Goal: Task Accomplishment & Management: Complete application form

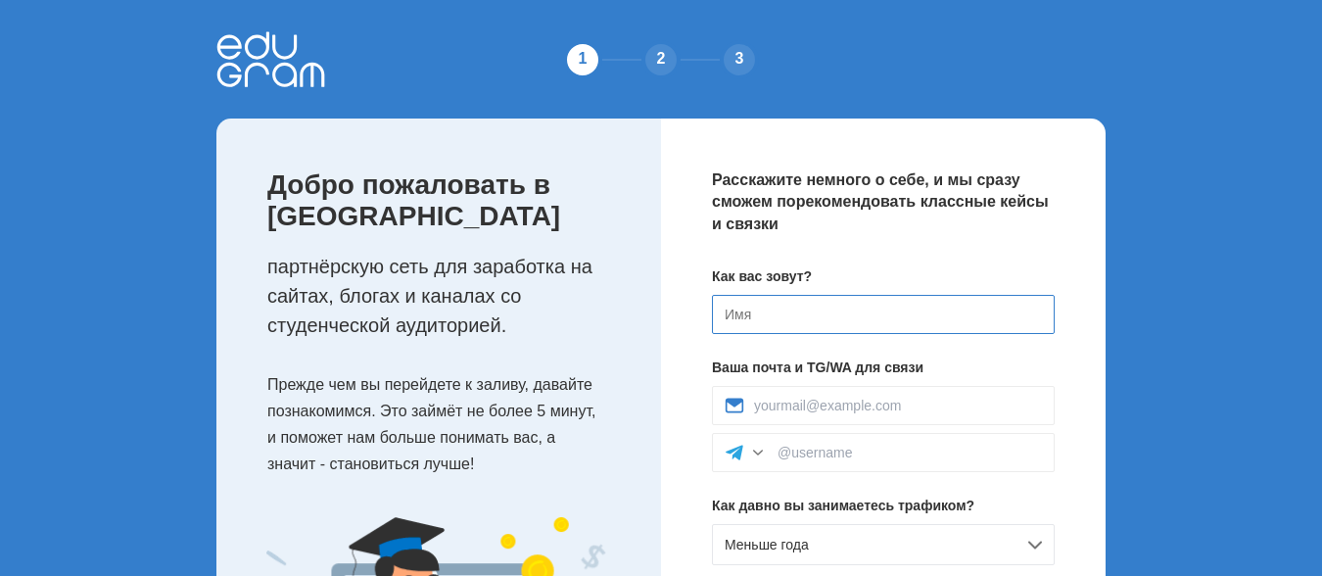
click at [810, 309] on input at bounding box center [883, 314] width 343 height 39
type input "ф"
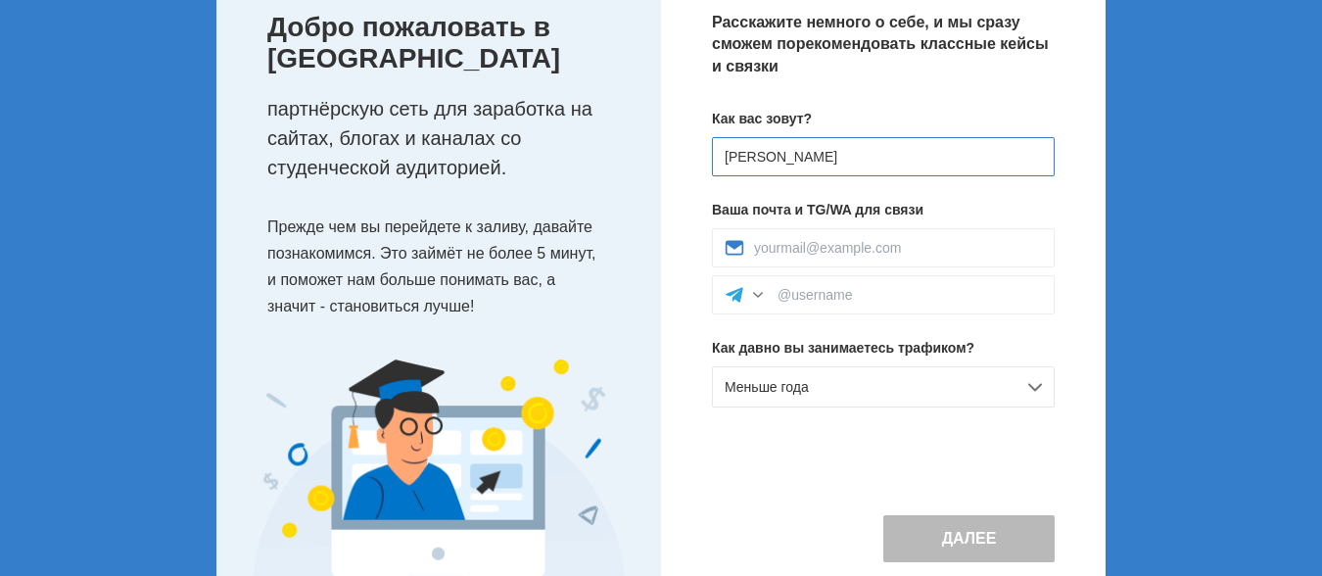
scroll to position [196, 0]
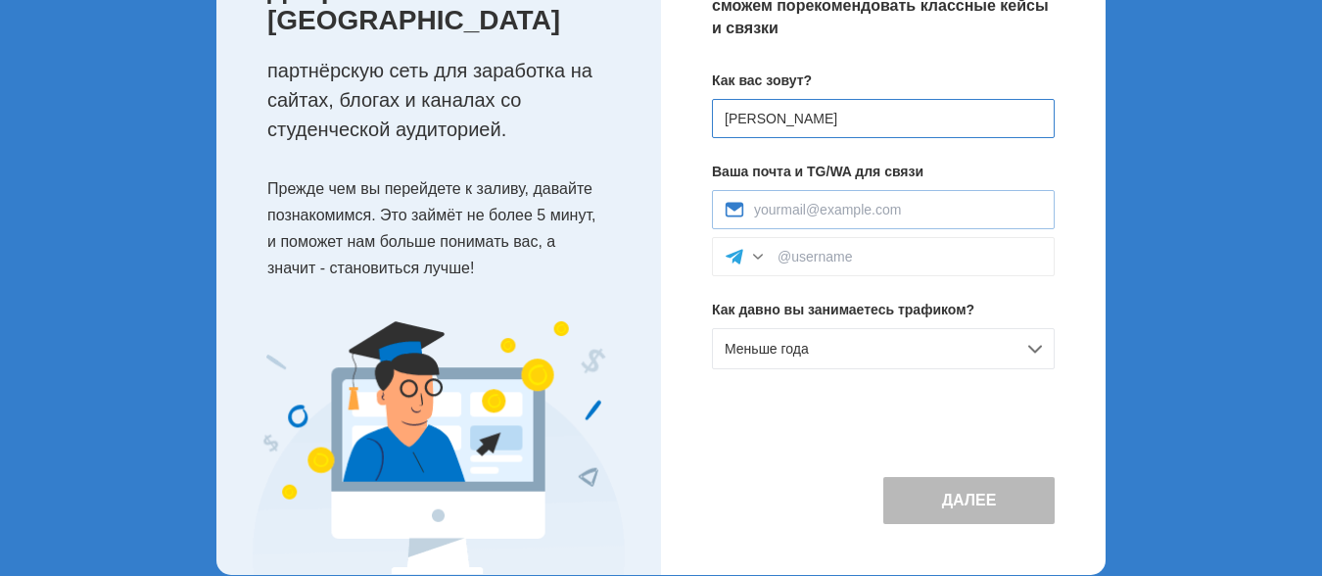
type input "[PERSON_NAME]"
click at [853, 212] on input at bounding box center [898, 210] width 288 height 16
type input "koselectra6@gmail.com"
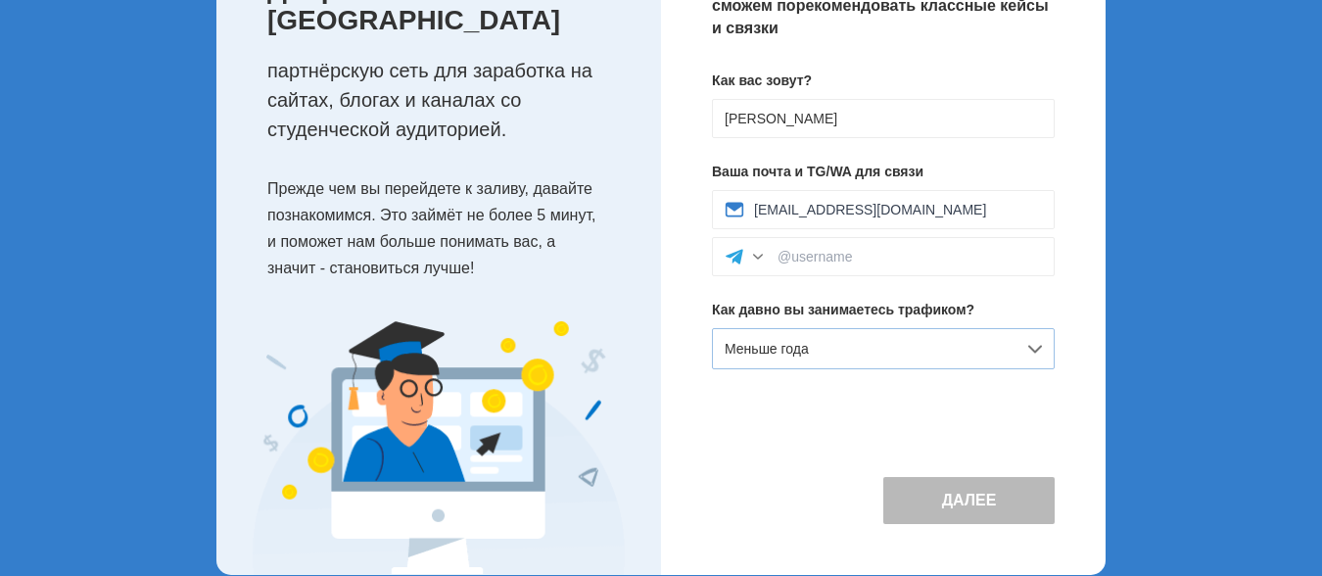
click at [1040, 347] on div "Меньше года" at bounding box center [883, 348] width 343 height 41
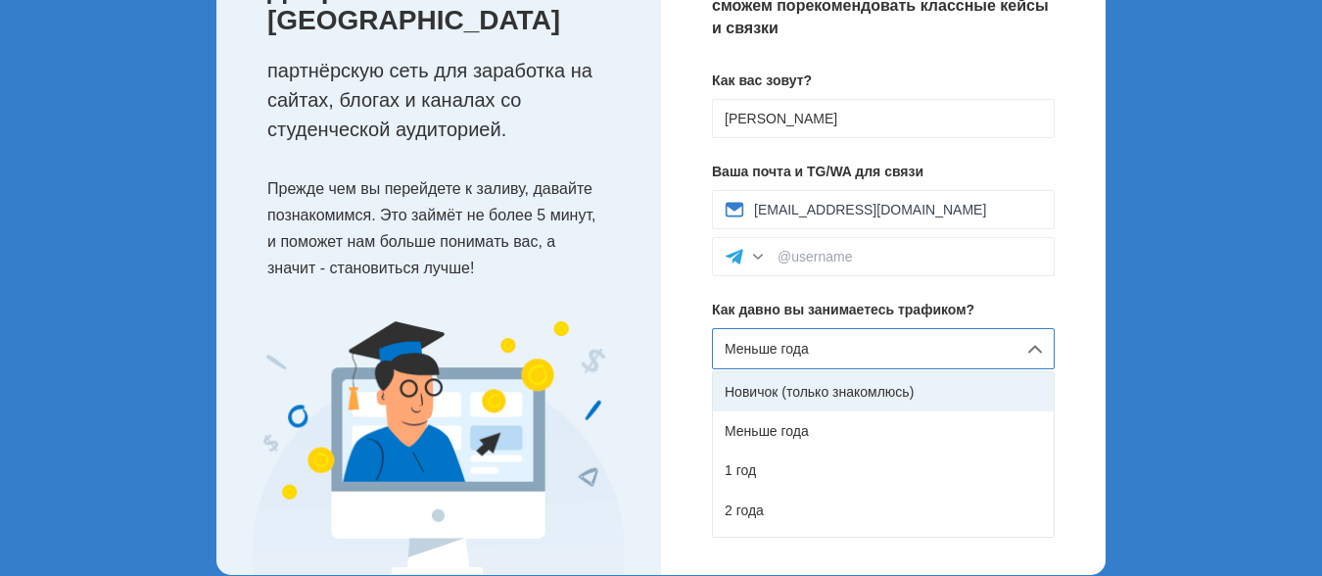
click at [863, 392] on div "Новичок (только знакомлюсь)" at bounding box center [883, 391] width 341 height 39
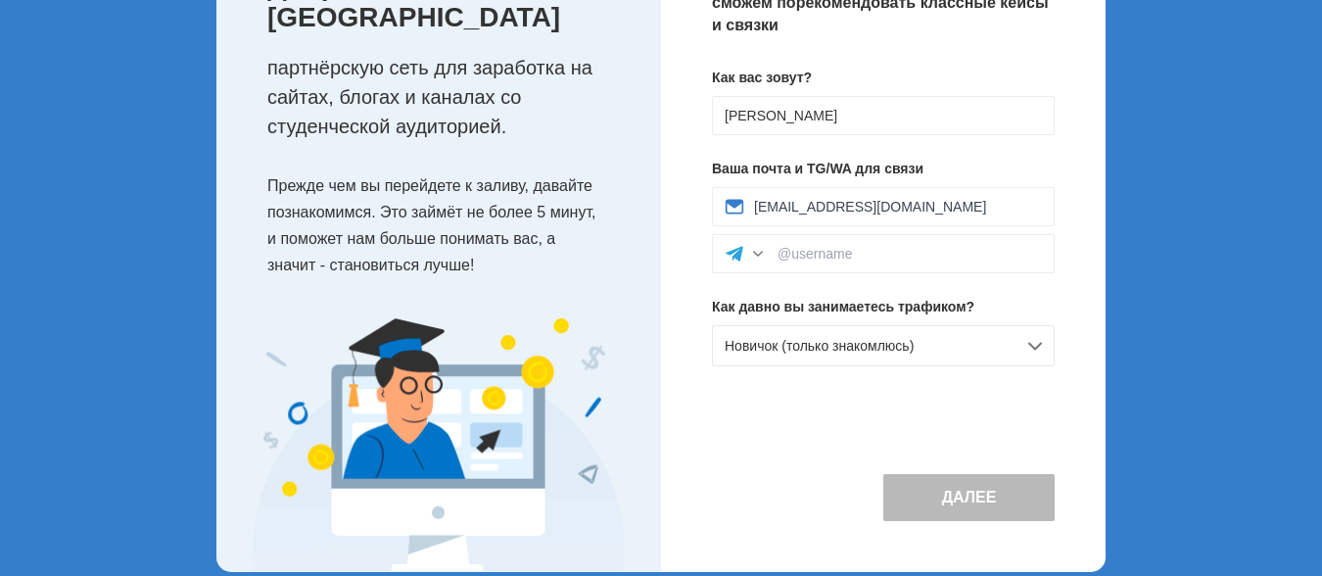
scroll to position [226, 0]
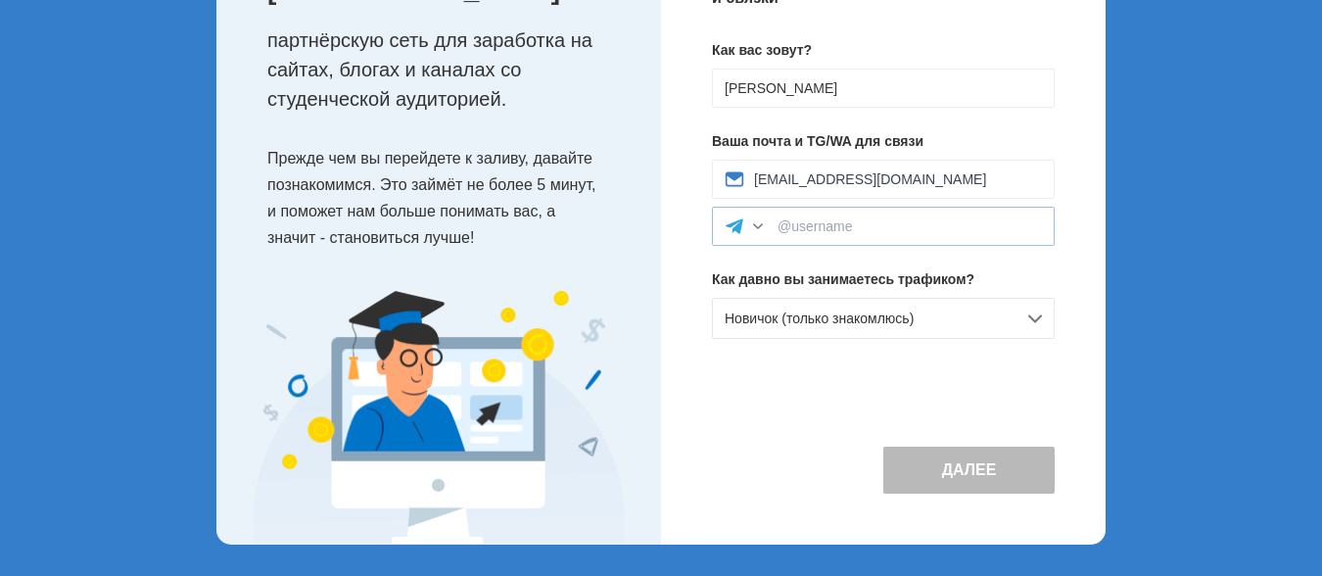
click at [754, 224] on div at bounding box center [758, 226] width 20 height 20
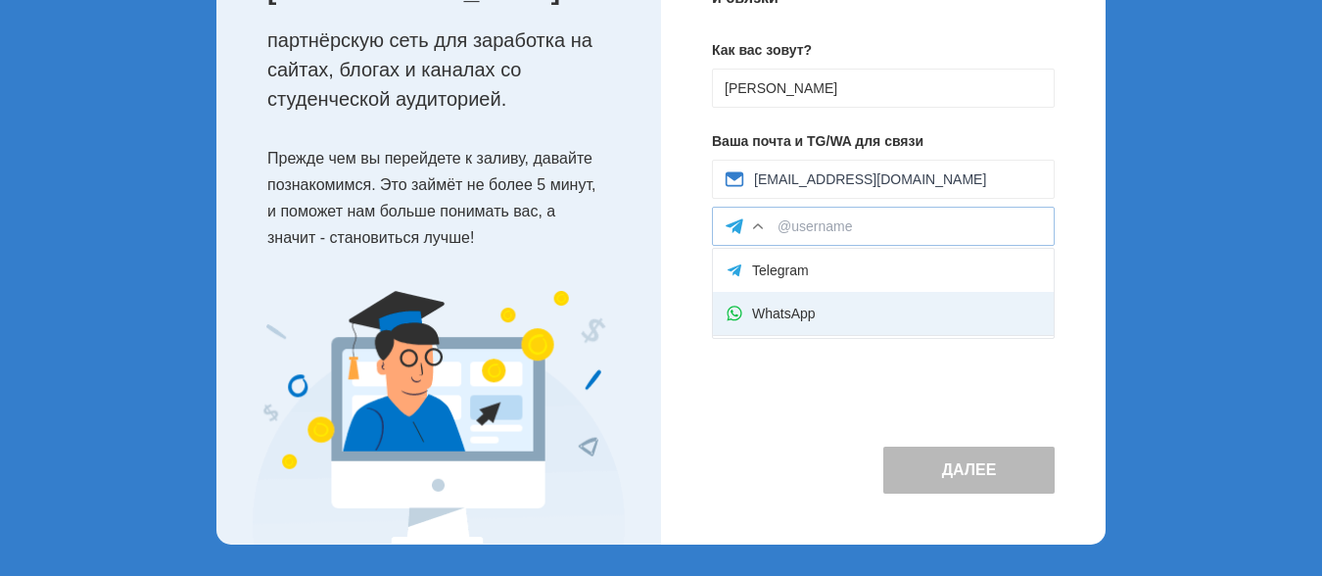
click at [795, 319] on div "WhatsApp" at bounding box center [883, 313] width 341 height 43
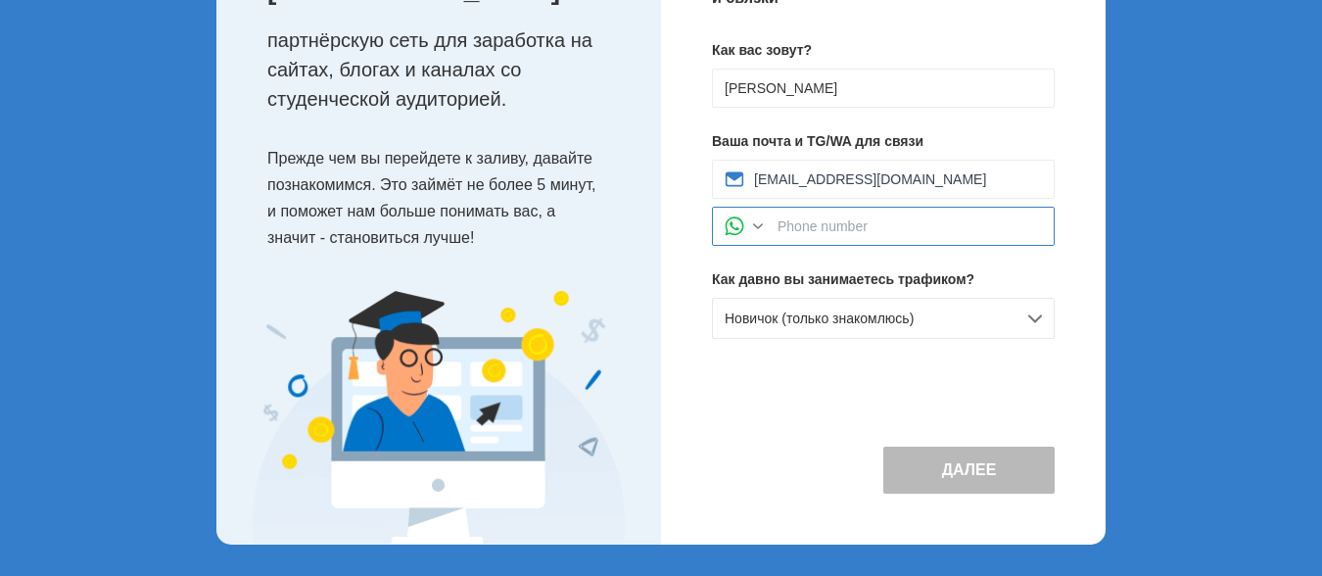
click at [802, 224] on input at bounding box center [909, 226] width 264 height 16
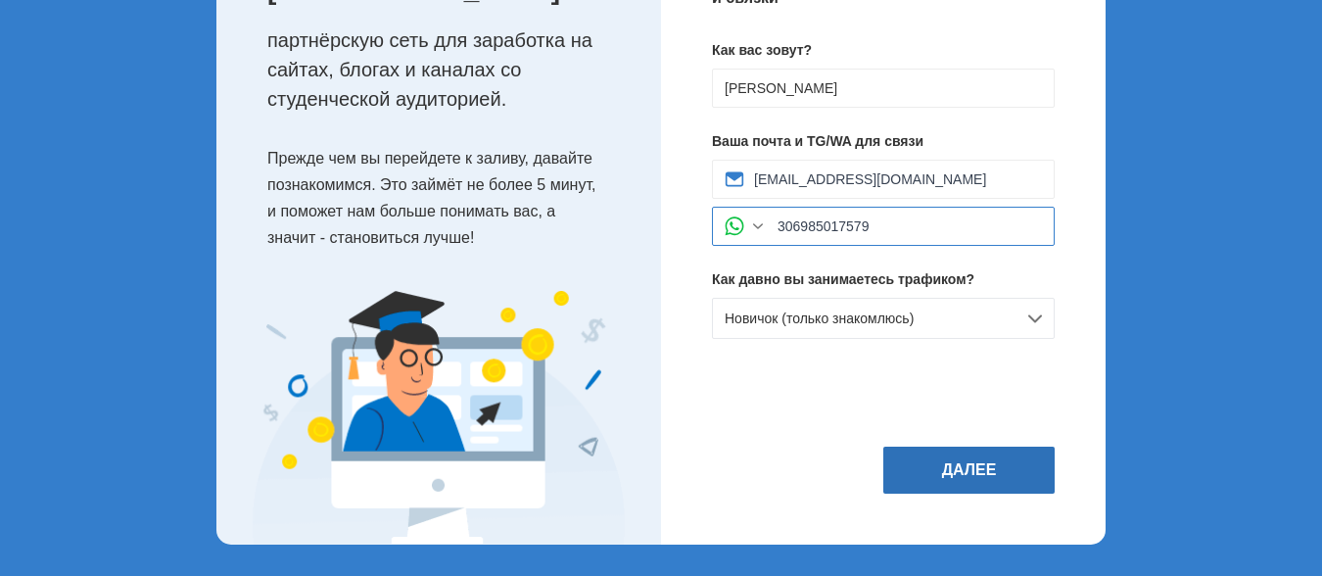
type input "306985017579"
click at [981, 472] on button "Далее" at bounding box center [968, 469] width 171 height 47
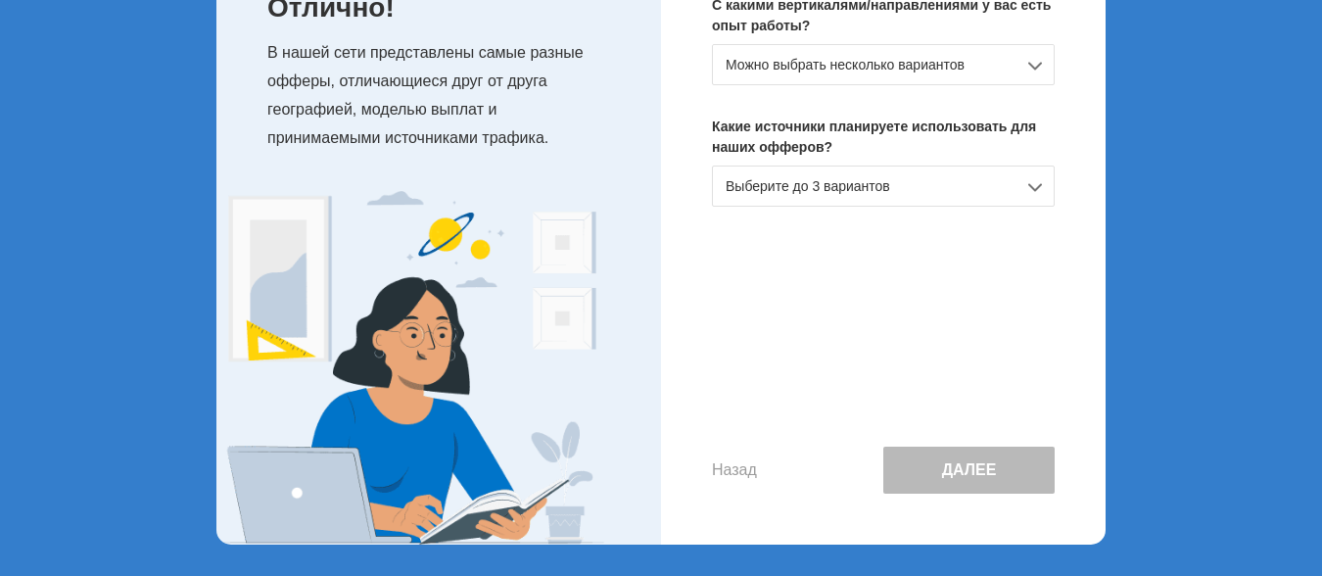
scroll to position [0, 0]
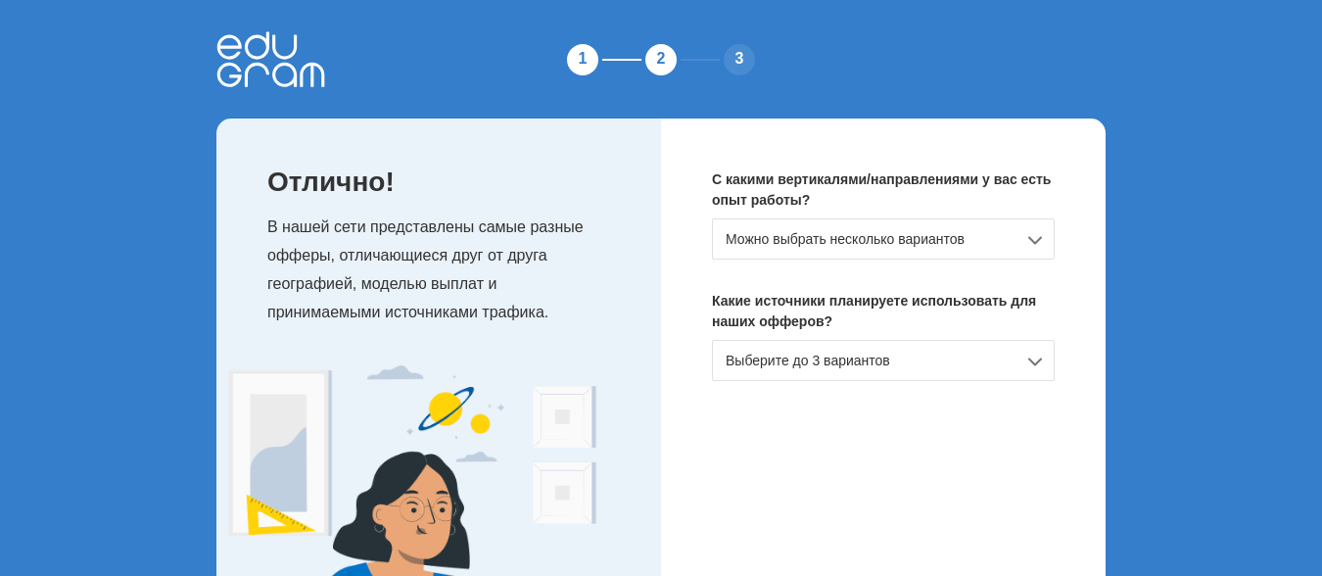
click at [1038, 246] on div "Можно выбрать несколько вариантов" at bounding box center [883, 238] width 343 height 41
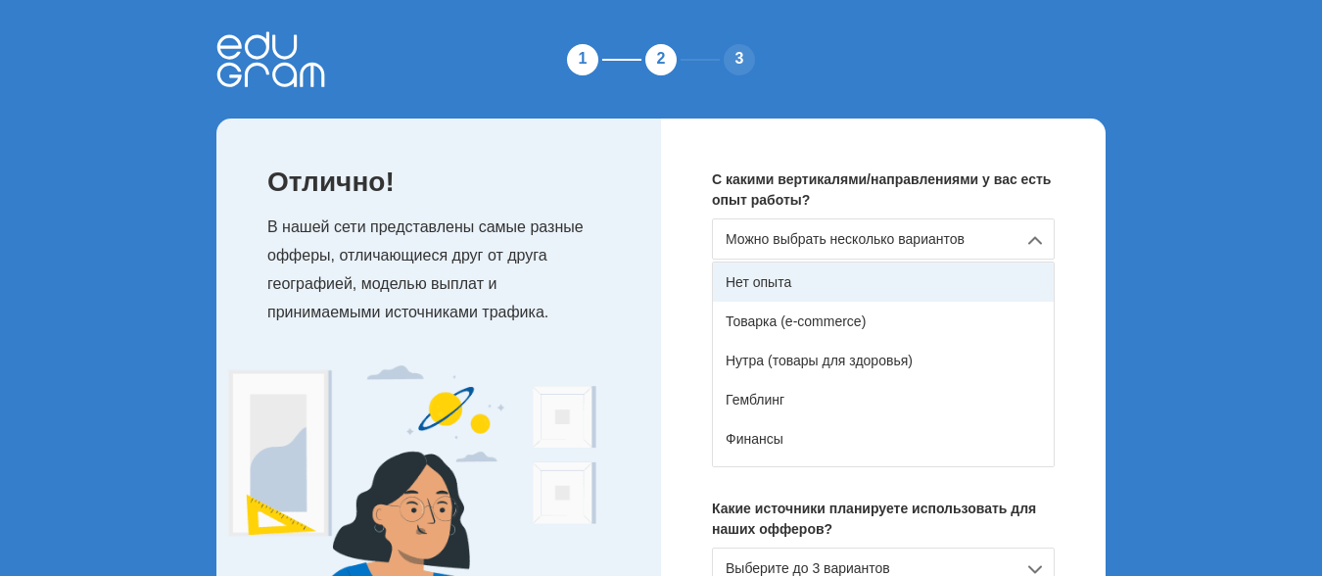
click at [1024, 275] on div "Нет опыта" at bounding box center [883, 281] width 341 height 39
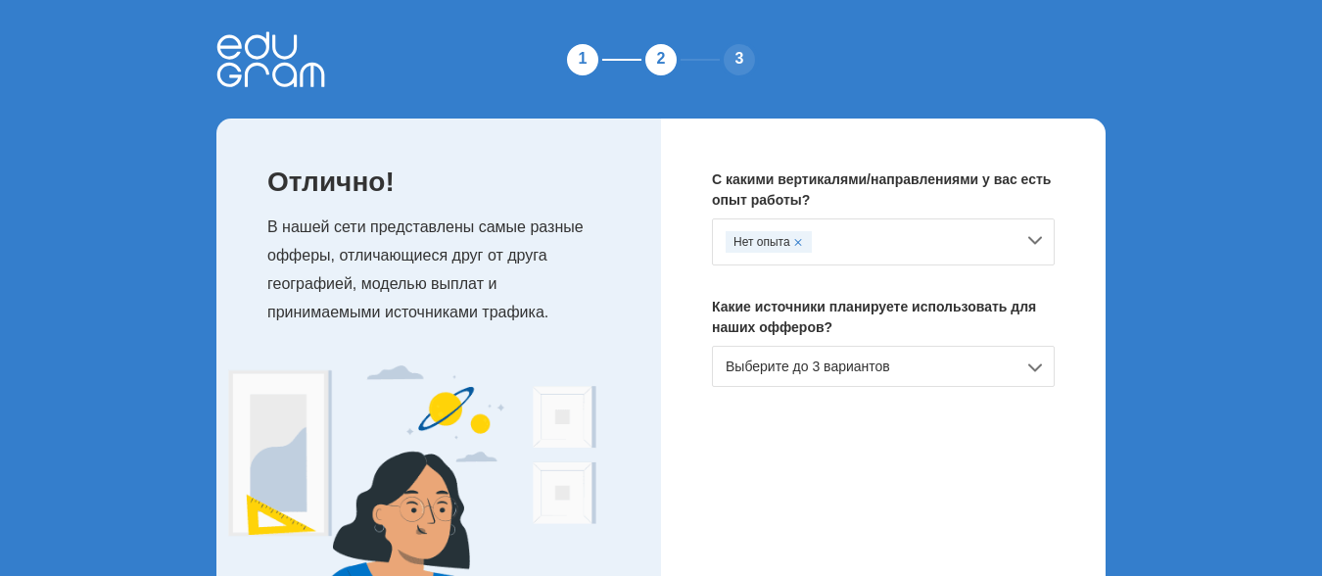
click at [1037, 363] on div "Выберите до 3 вариантов" at bounding box center [883, 366] width 343 height 41
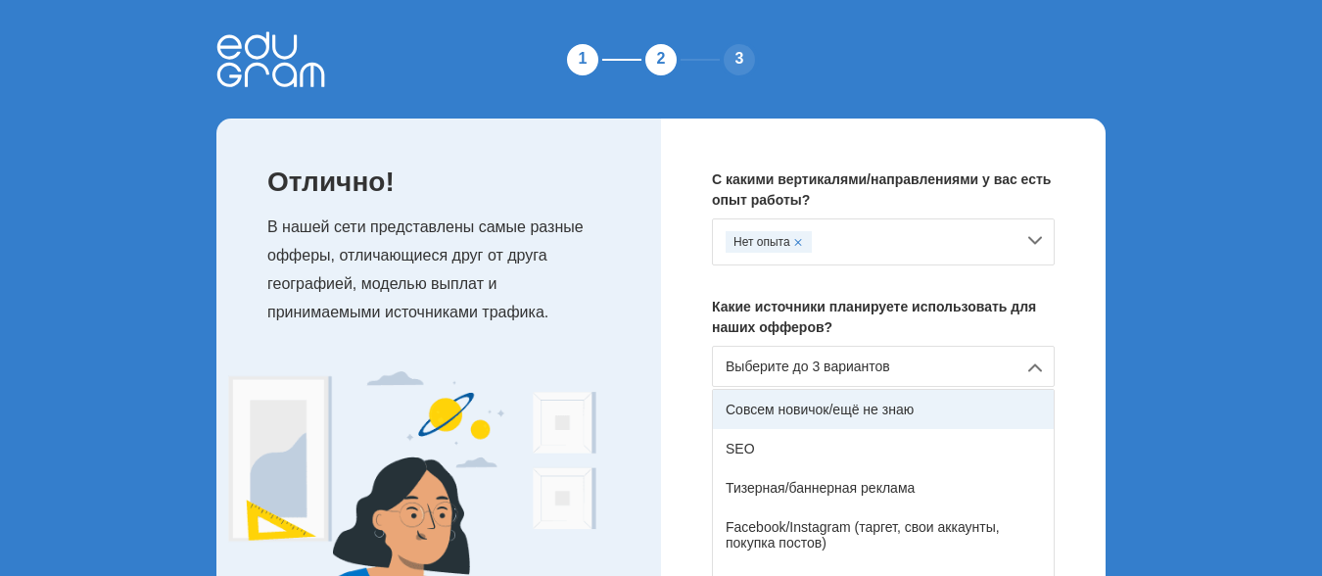
click at [961, 402] on div "Совсем новичок/ещё не знаю" at bounding box center [883, 409] width 341 height 39
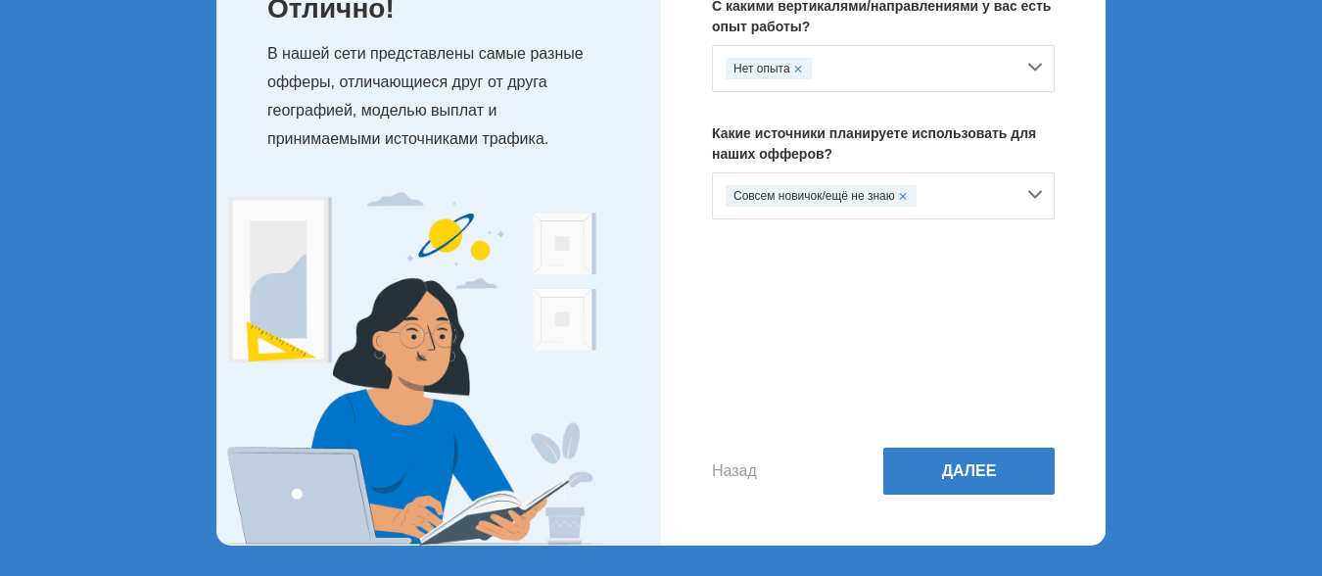
scroll to position [174, 0]
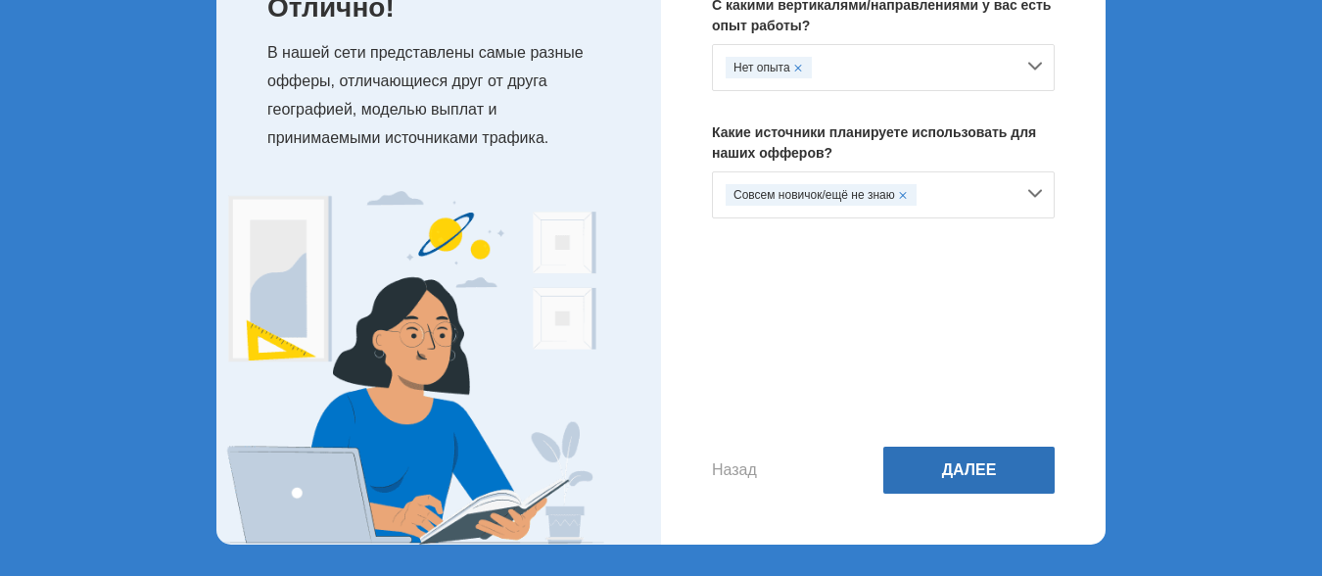
click at [993, 468] on button "Далее" at bounding box center [968, 469] width 171 height 47
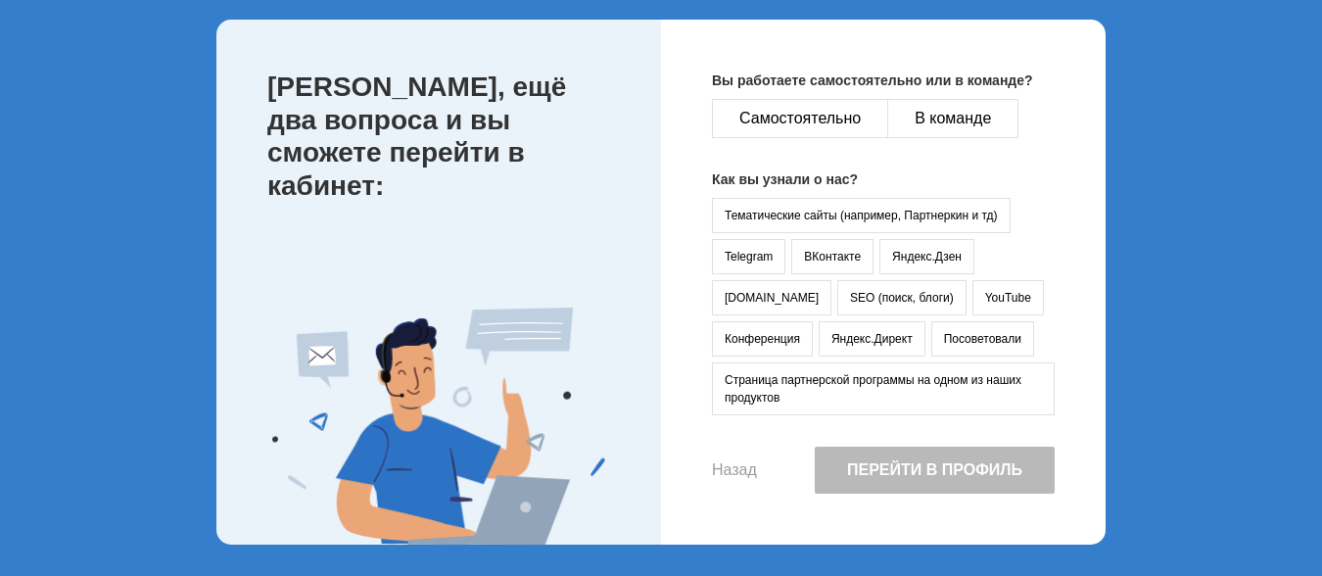
scroll to position [99, 0]
click at [805, 116] on button "Самостоятельно" at bounding box center [800, 118] width 176 height 39
click at [972, 299] on button "YouTube" at bounding box center [1007, 297] width 71 height 35
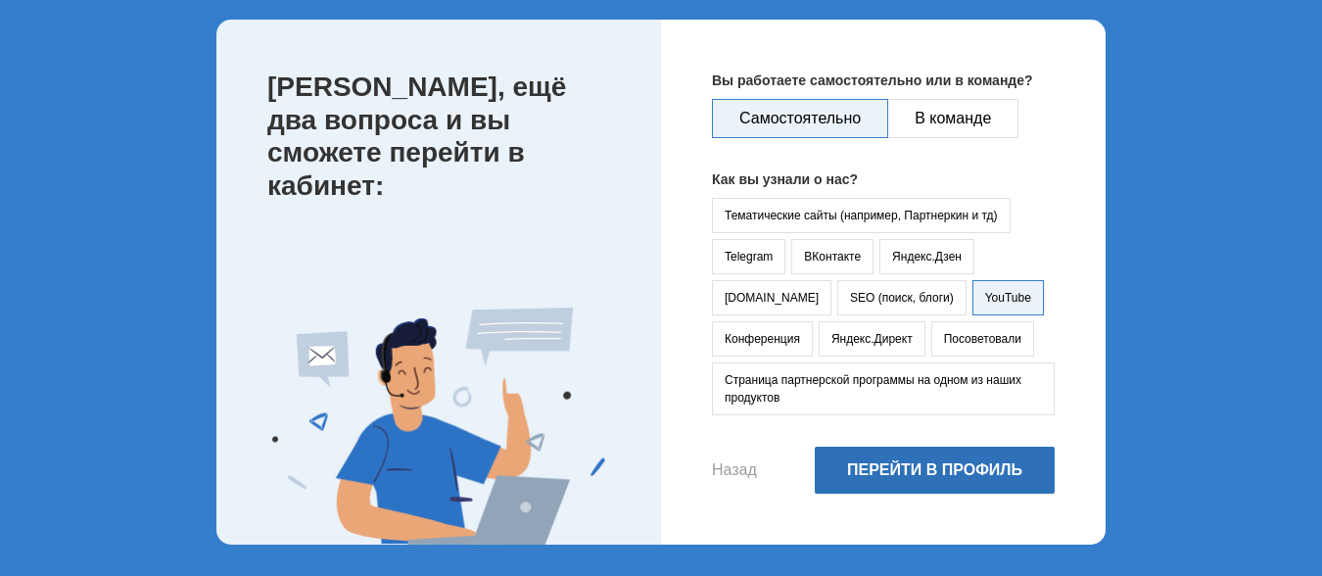
click at [929, 470] on button "Перейти в профиль" at bounding box center [935, 469] width 240 height 47
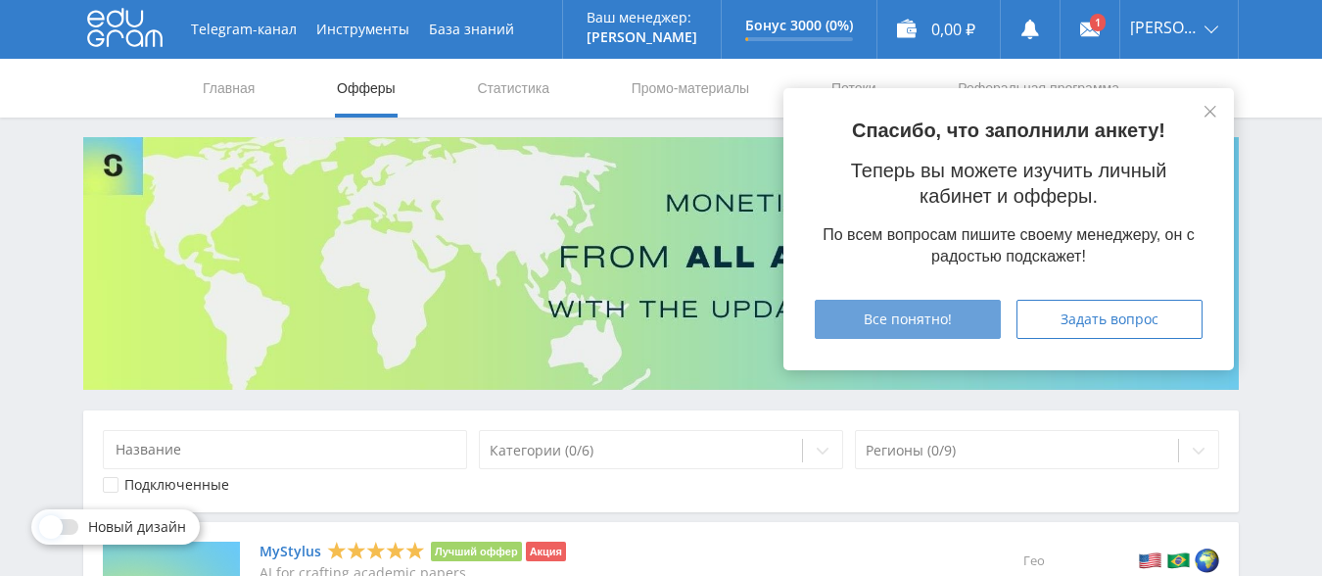
click at [915, 324] on span "Все понятно!" at bounding box center [908, 319] width 88 height 16
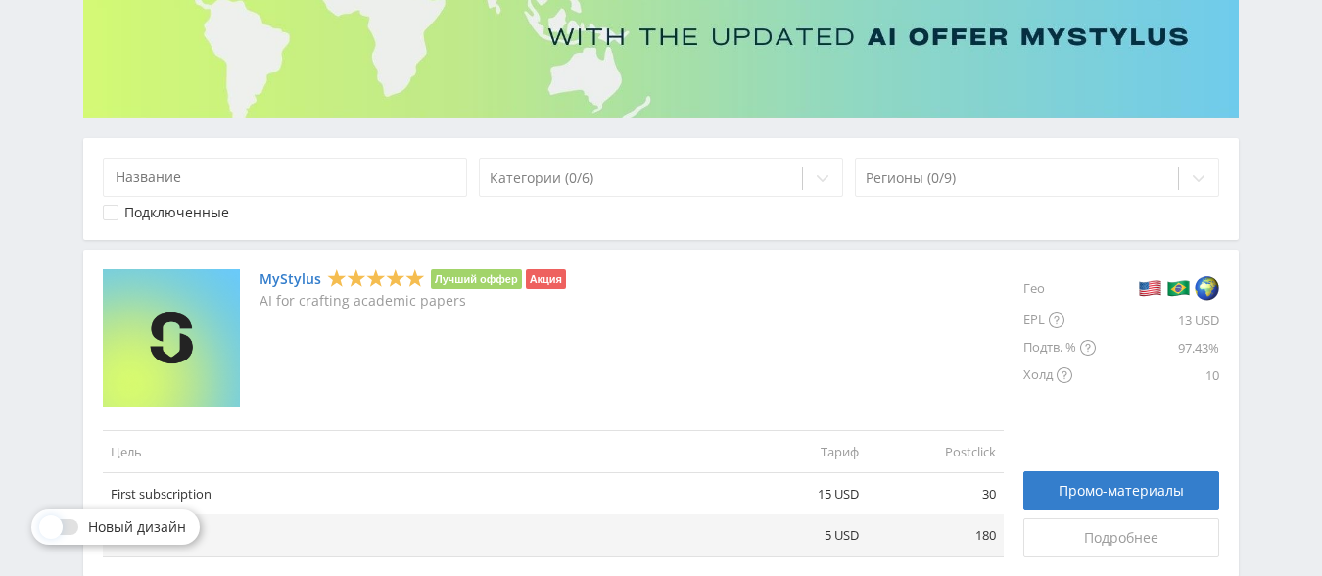
scroll to position [274, 0]
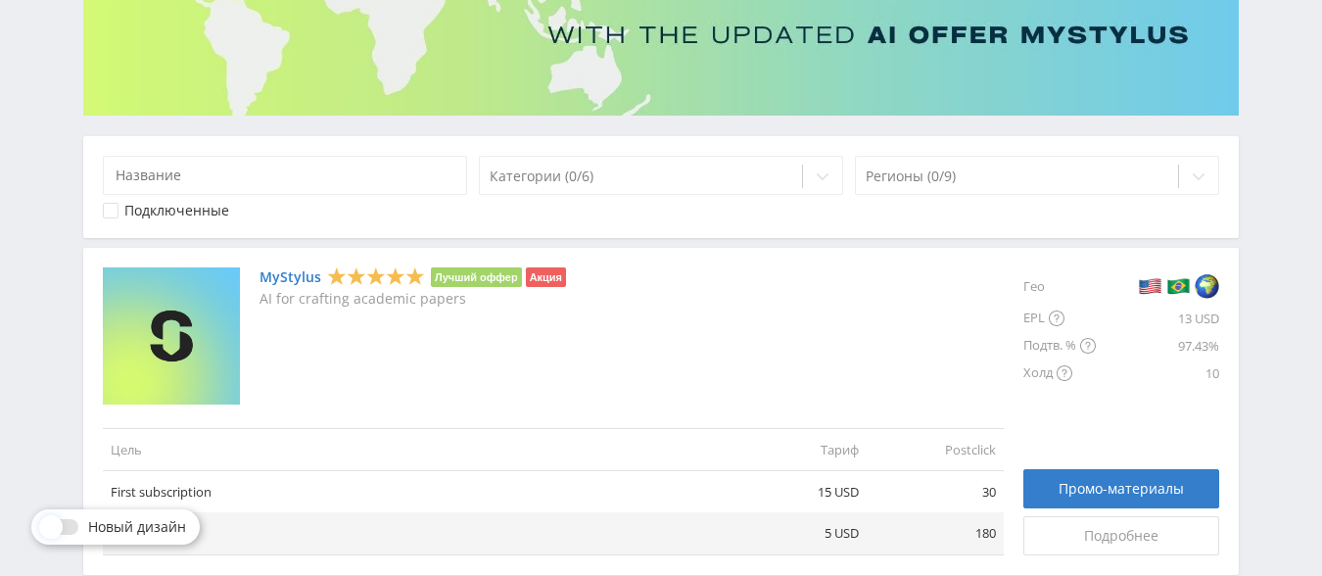
click at [285, 272] on link "MyStylus" at bounding box center [290, 277] width 62 height 16
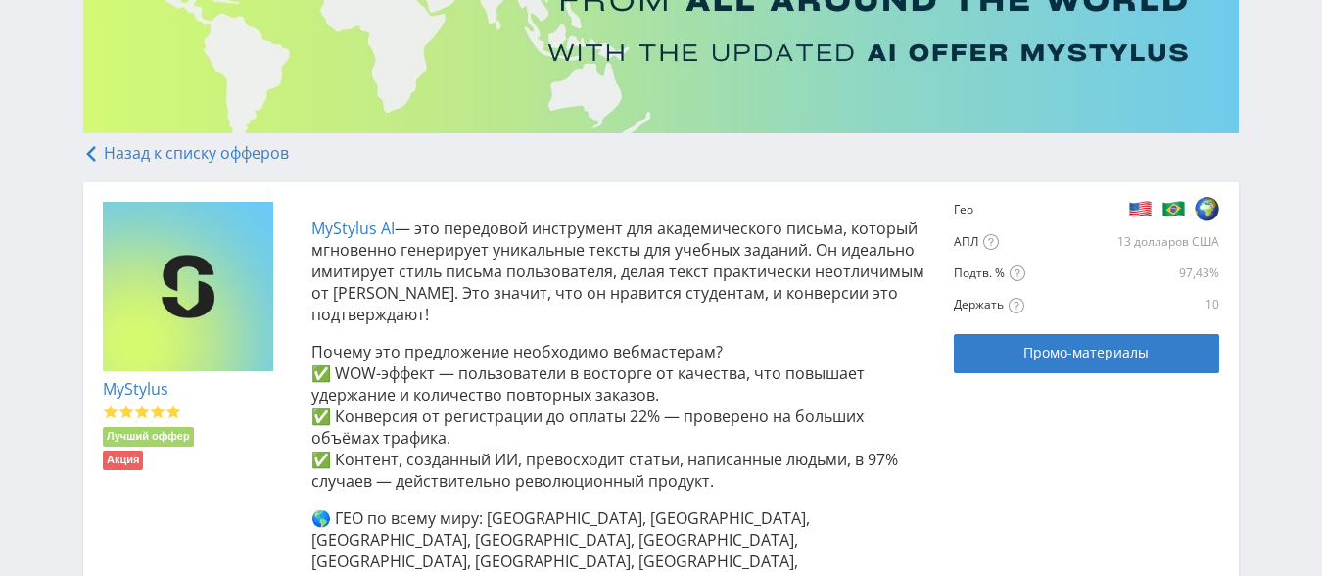
scroll to position [243, 0]
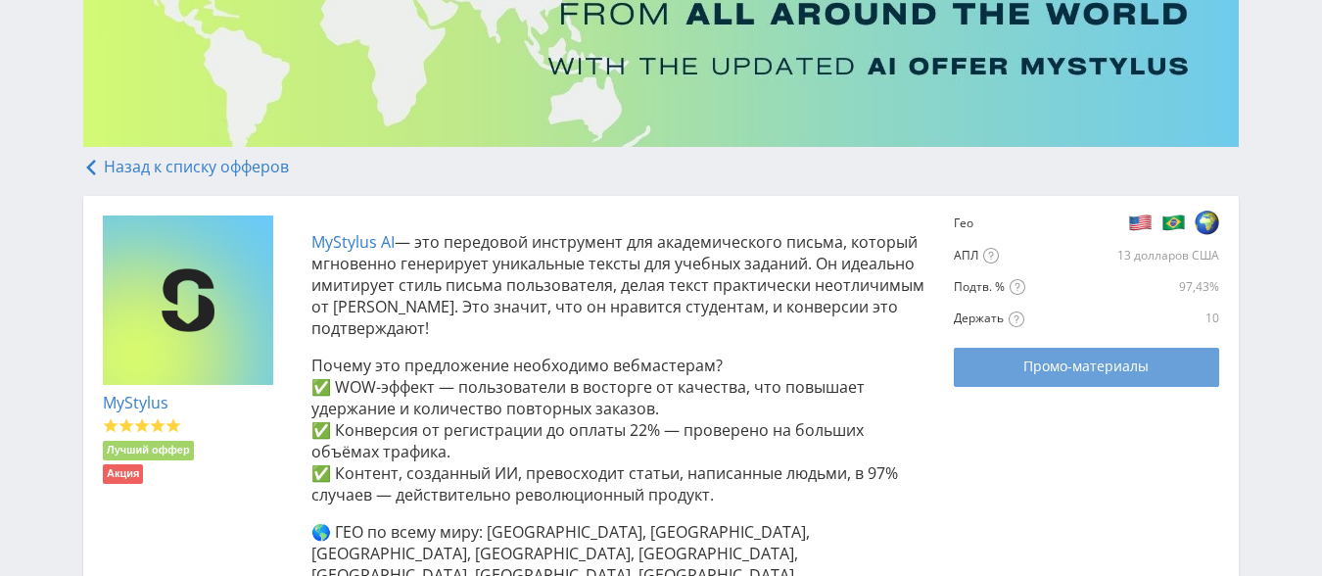
click at [1117, 368] on font "Промо-материалы" at bounding box center [1085, 365] width 125 height 19
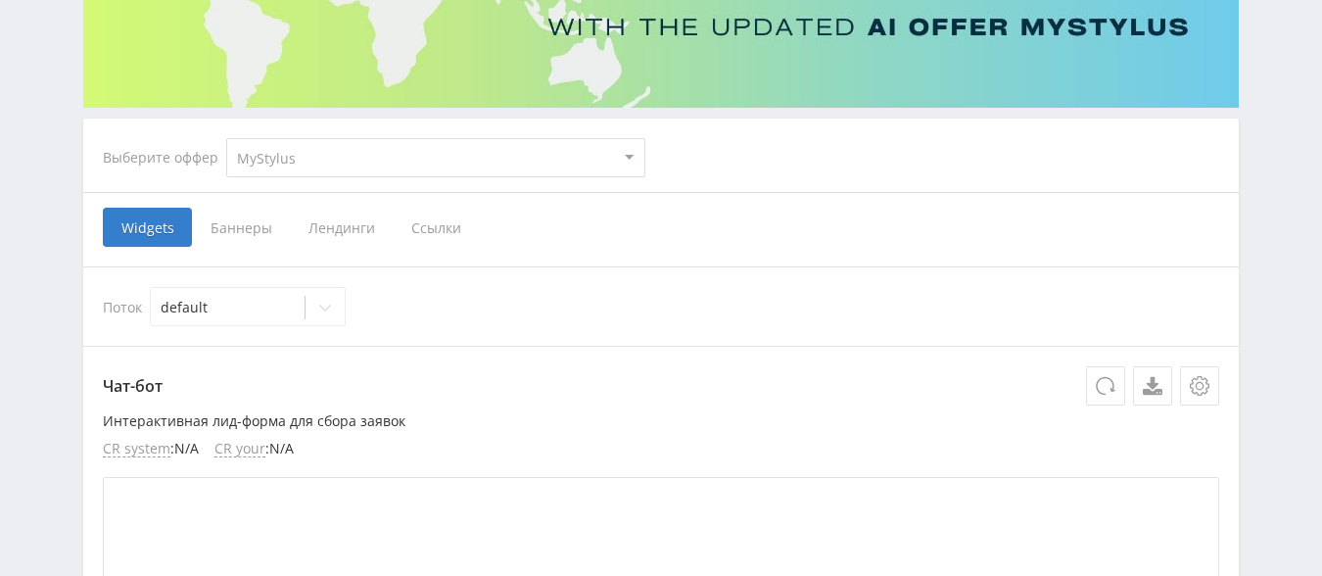
scroll to position [294, 0]
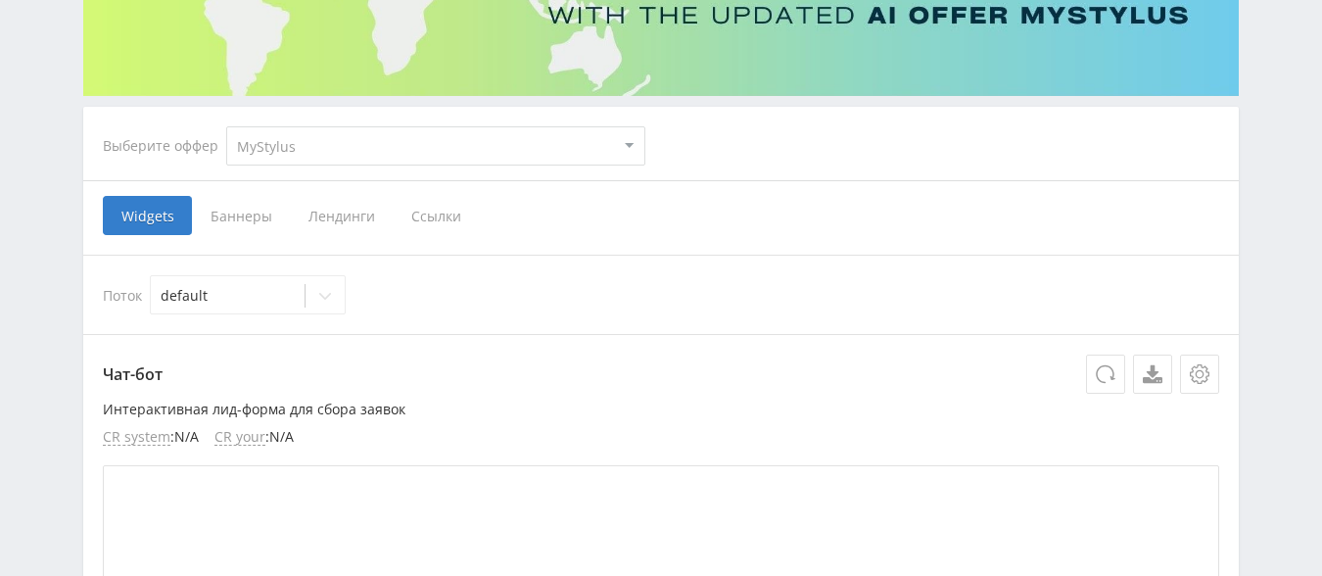
click at [441, 218] on span "Ссылки" at bounding box center [436, 215] width 87 height 39
click at [0, 0] on input "Ссылки" at bounding box center [0, 0] width 0 height 0
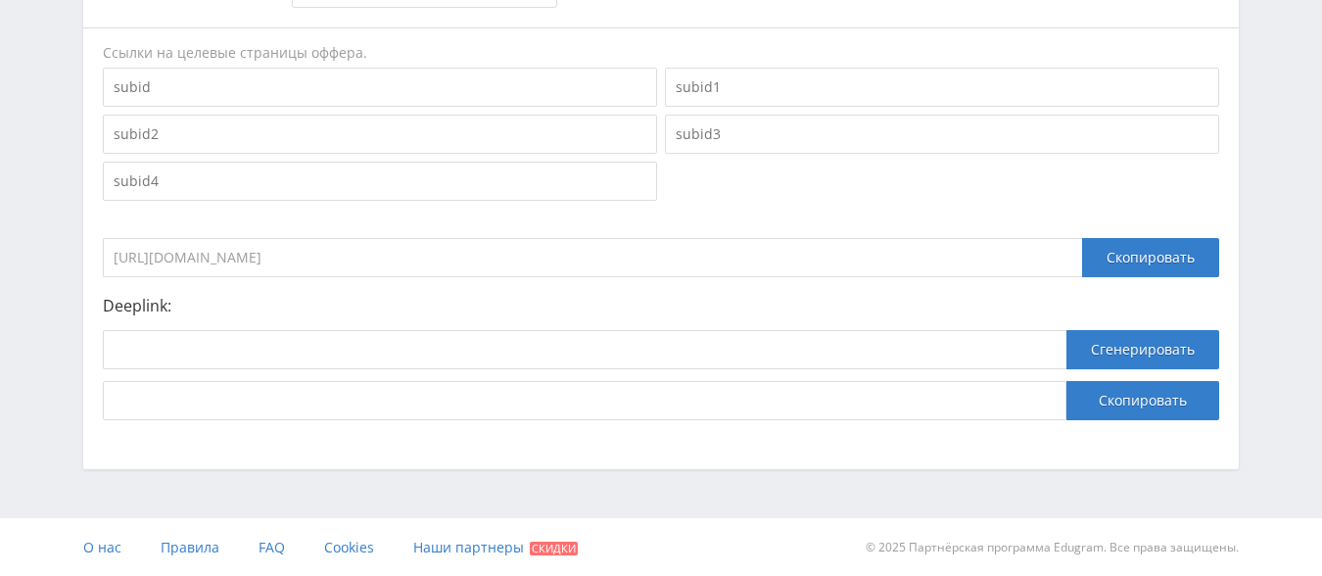
scroll to position [601, 0]
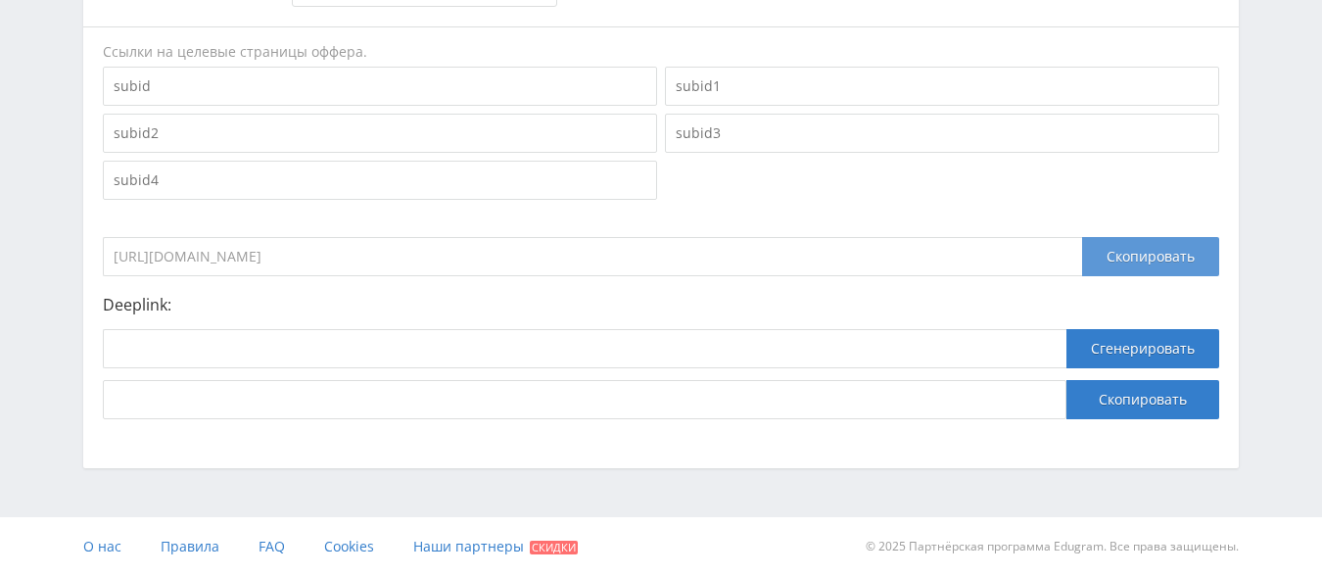
click at [1144, 257] on div "Скопировать" at bounding box center [1150, 256] width 137 height 39
click at [1151, 258] on div "Скопировать" at bounding box center [1150, 256] width 137 height 39
click at [1130, 259] on div "Скопировать" at bounding box center [1150, 256] width 137 height 39
